Goal: Check status: Check status

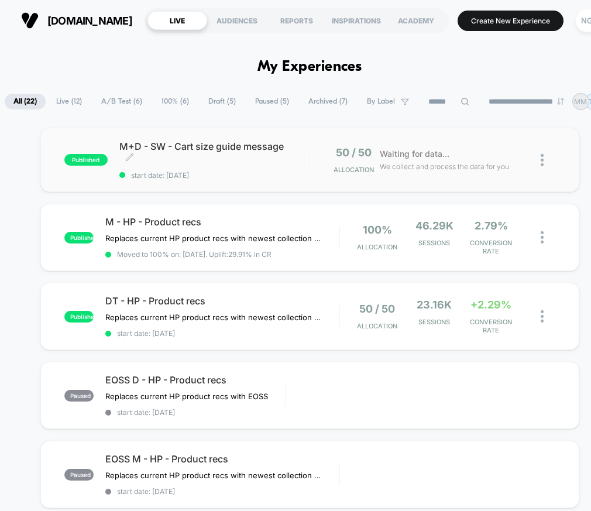
click at [229, 161] on span "M+D - SW - Cart size guide message Click to edit experience details" at bounding box center [214, 151] width 190 height 23
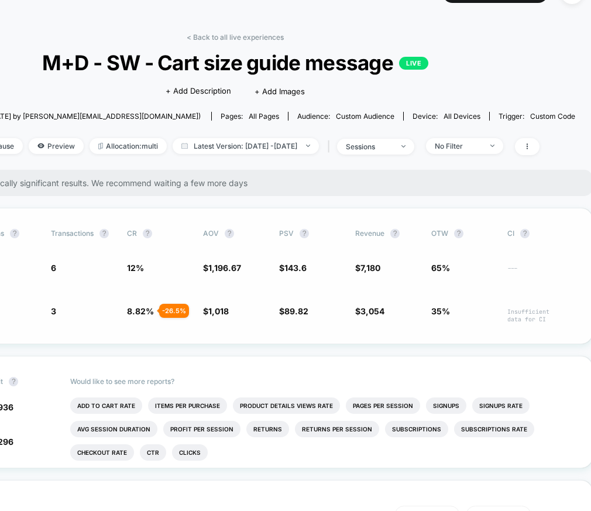
scroll to position [28, 147]
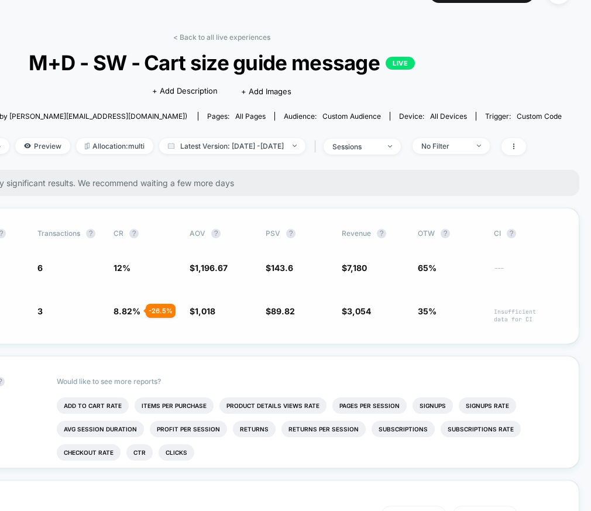
click at [526, 319] on span "Insufficient data for CI" at bounding box center [526, 315] width 64 height 15
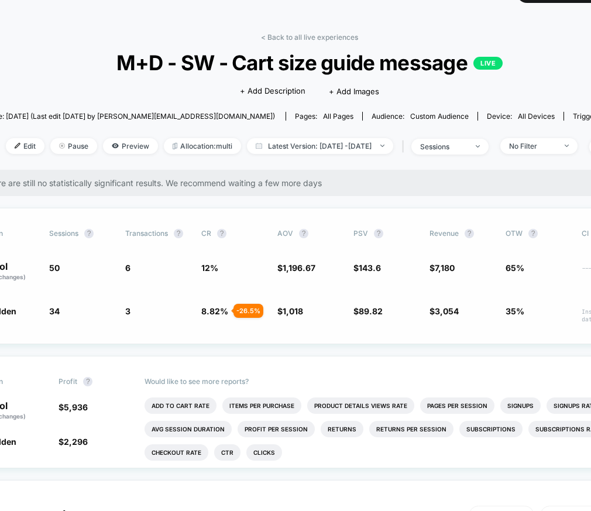
scroll to position [28, 0]
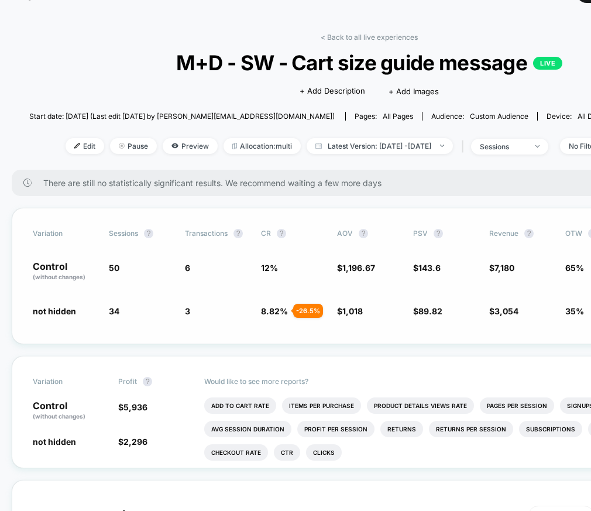
click at [44, 310] on span "not hidden" at bounding box center [54, 311] width 43 height 10
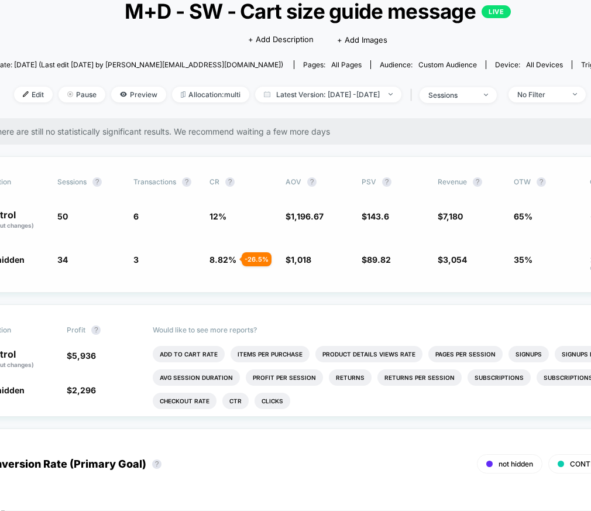
scroll to position [80, 0]
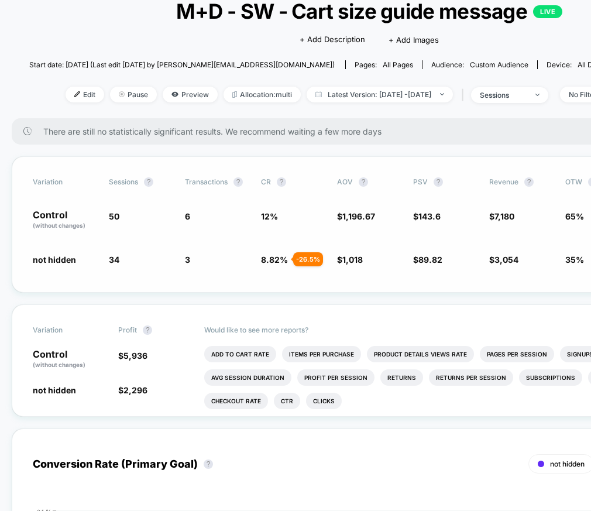
click at [61, 254] on span "not hidden" at bounding box center [54, 259] width 43 height 10
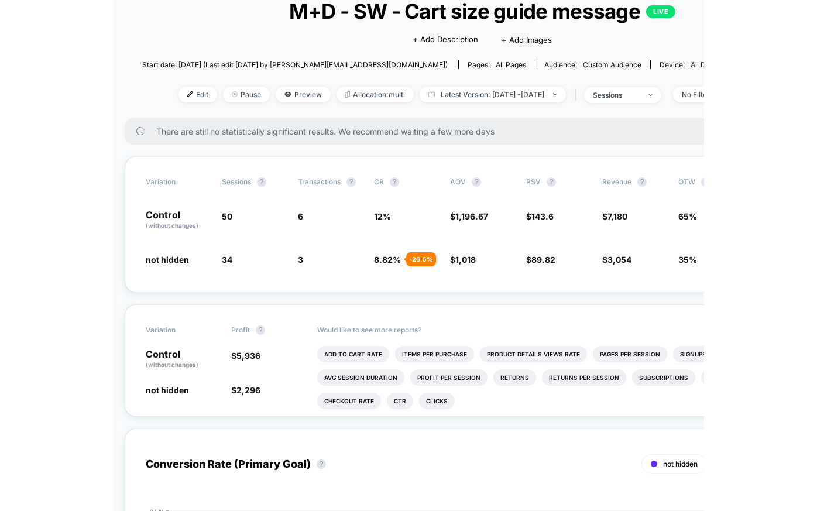
scroll to position [98, 0]
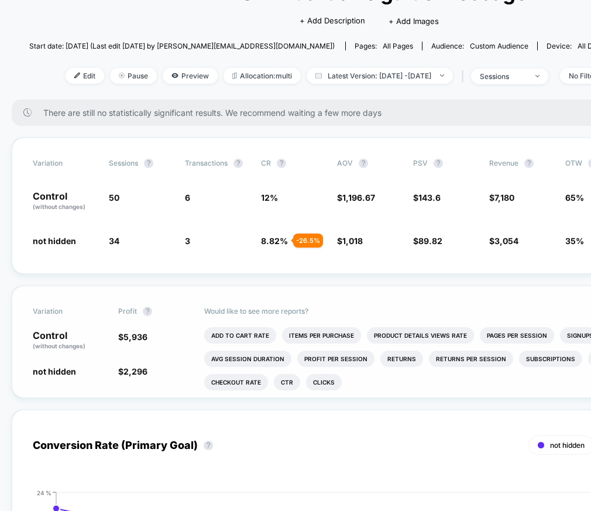
click at [515, 288] on div "Would like to see more reports? Add To Cart Rate Items Per Purchase Product Det…" at bounding box center [455, 341] width 502 height 111
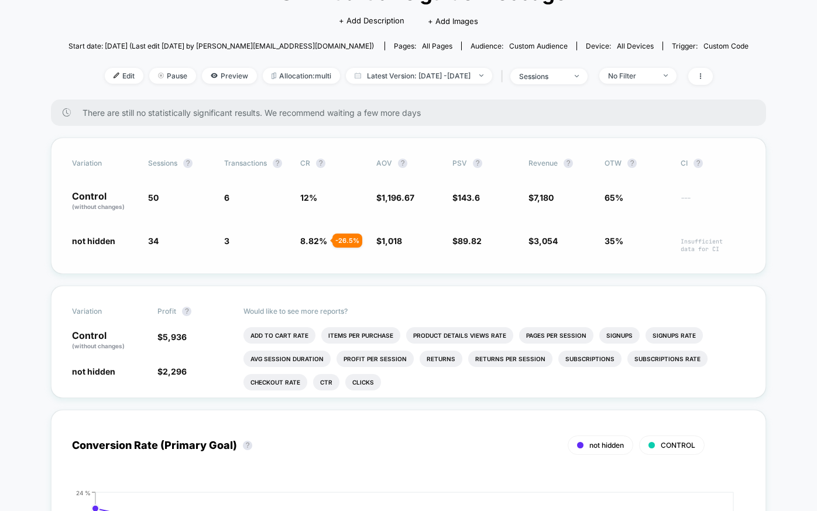
click at [590, 146] on div "Variation Sessions ? Transactions ? CR ? AOV ? PSV ? Revenue ? OTW ? CI ? Contr…" at bounding box center [408, 205] width 715 height 136
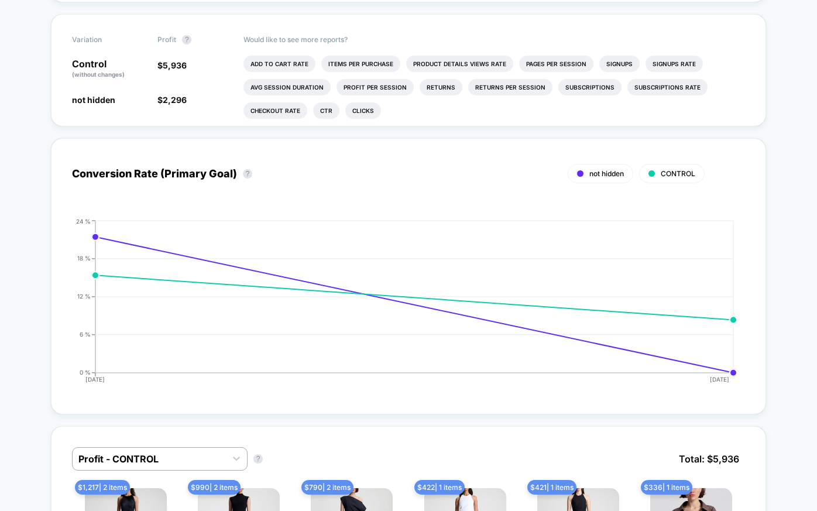
scroll to position [0, 0]
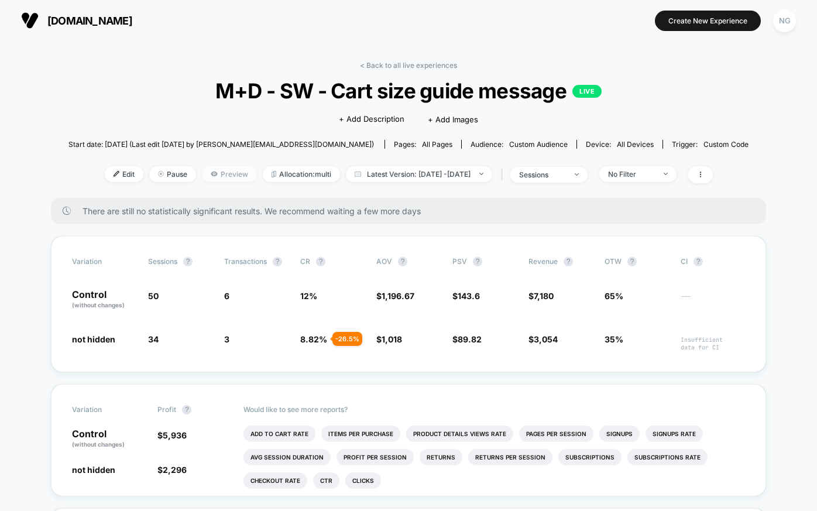
click at [210, 175] on span "Preview" at bounding box center [229, 174] width 55 height 16
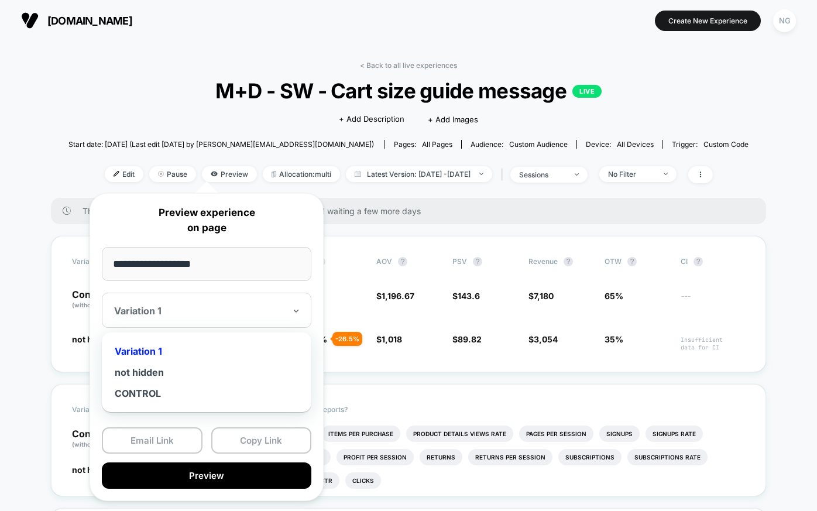
click at [180, 313] on div at bounding box center [199, 311] width 171 height 12
click at [146, 394] on div "CONTROL" at bounding box center [207, 393] width 198 height 21
click at [171, 313] on div at bounding box center [199, 311] width 171 height 12
click at [155, 372] on div "not hidden" at bounding box center [207, 371] width 198 height 21
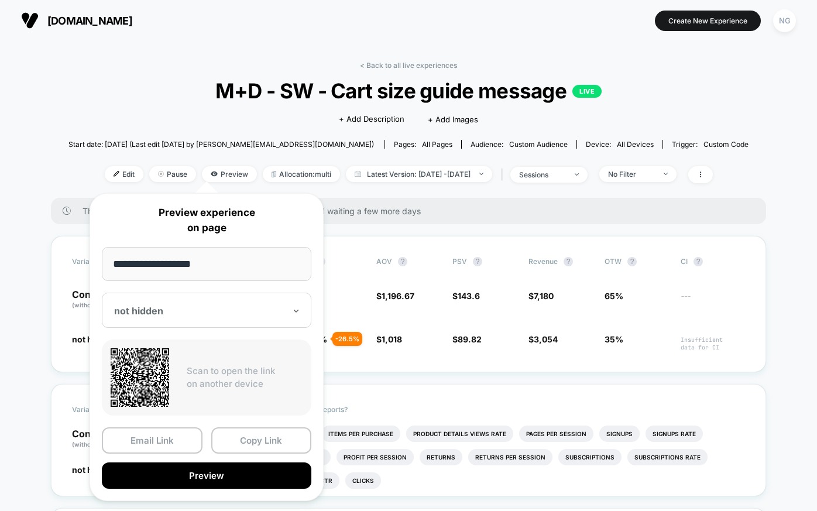
click at [590, 88] on span "M+D - SW - Cart size guide message LIVE" at bounding box center [407, 90] width 611 height 25
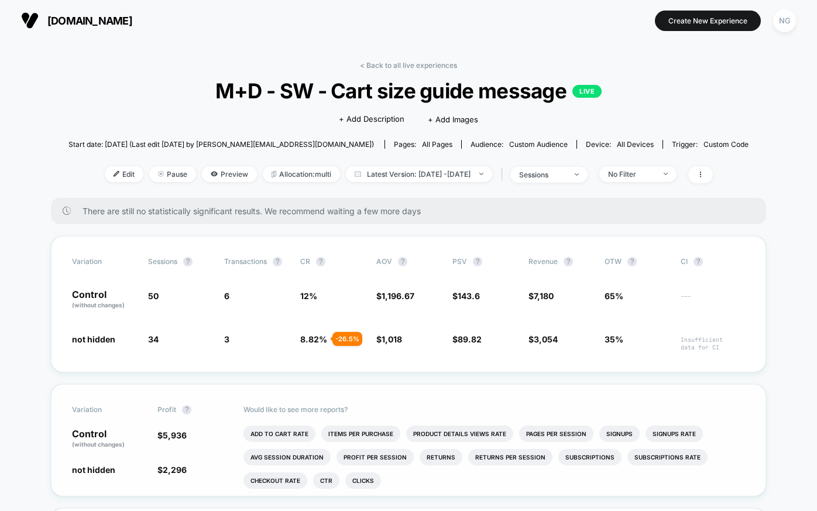
scroll to position [5, 0]
